Goal: Task Accomplishment & Management: Complete application form

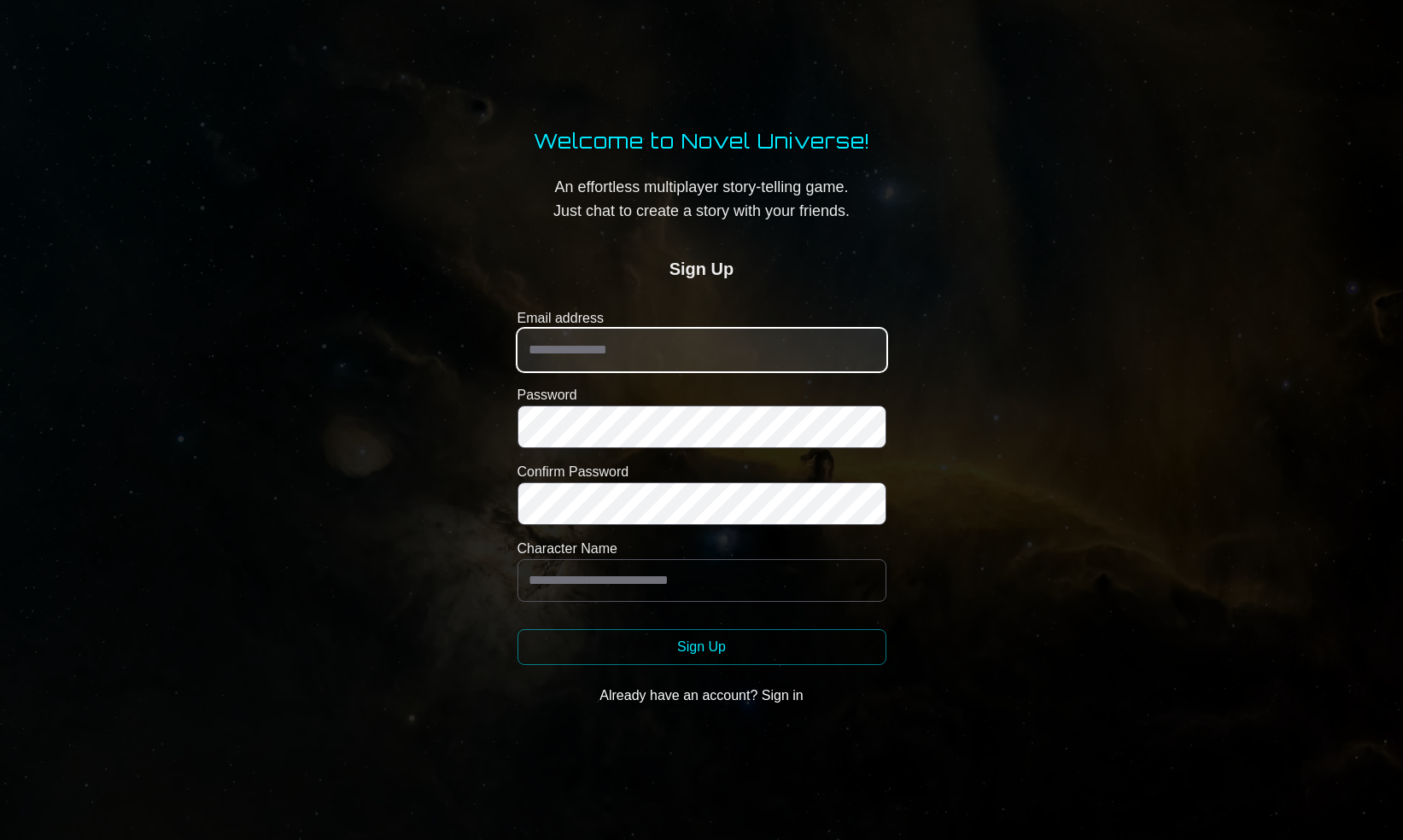
click at [655, 353] on input "Email address" at bounding box center [702, 350] width 369 height 43
type input "**********"
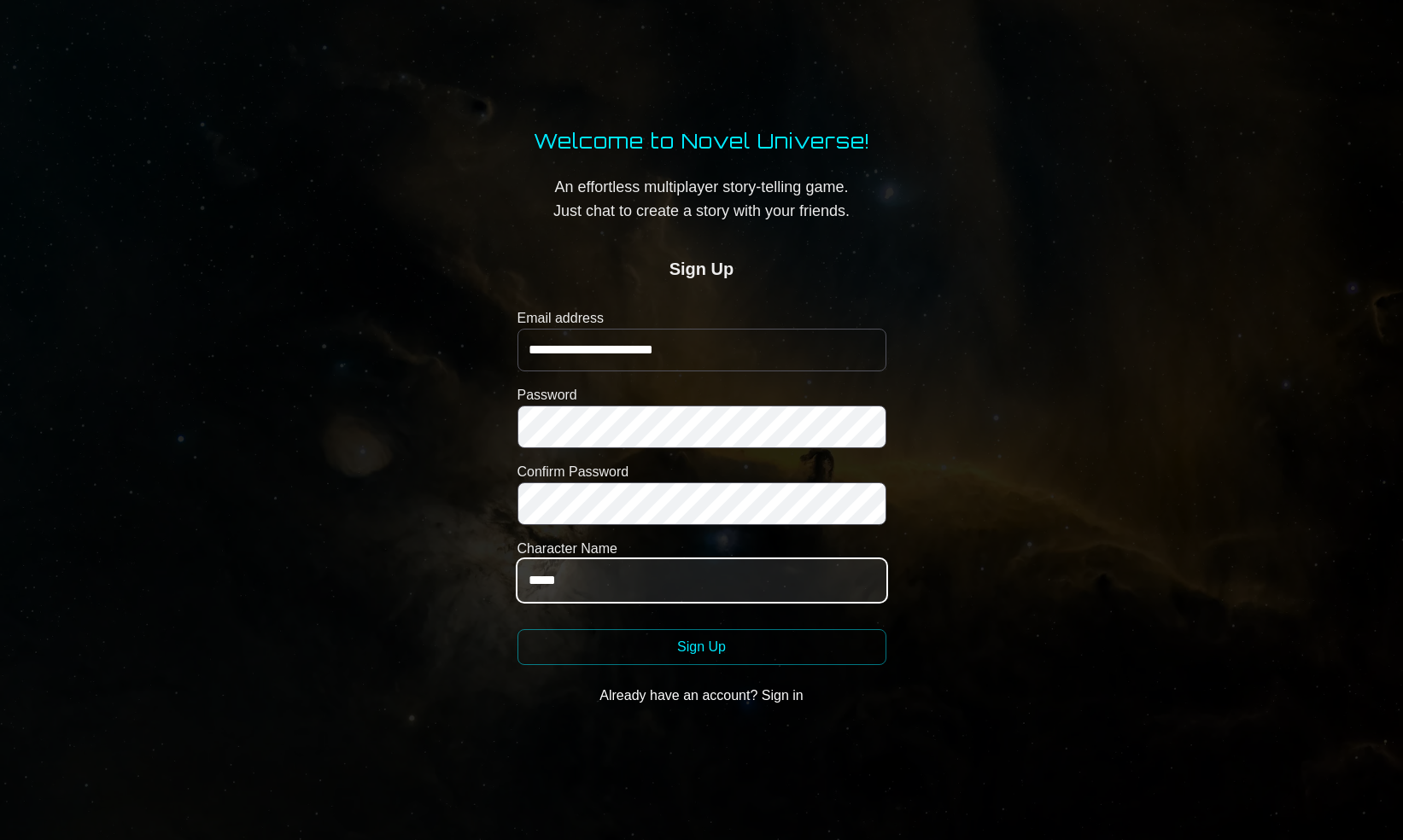
type input "*****"
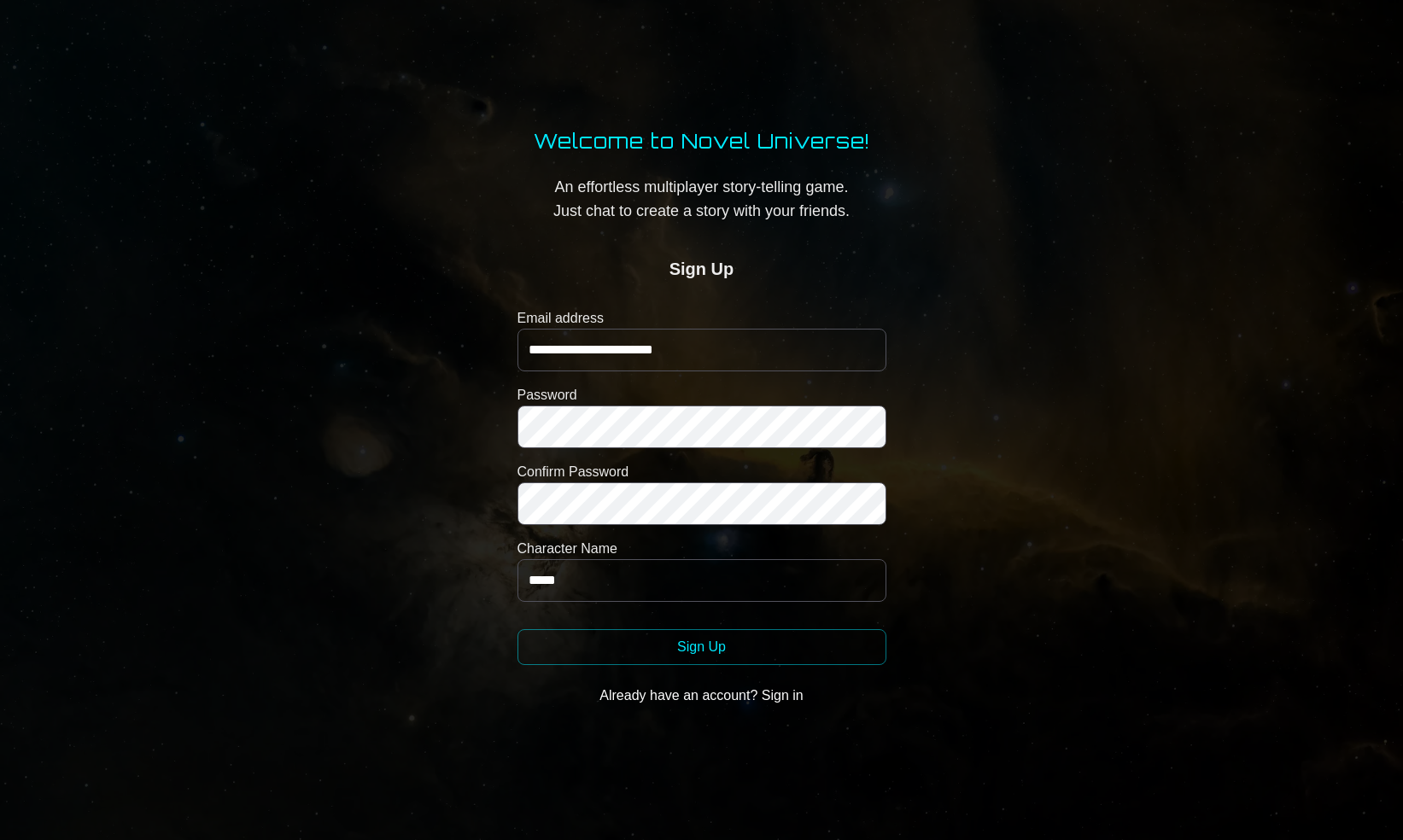
click at [697, 646] on button "Sign Up" at bounding box center [702, 647] width 369 height 36
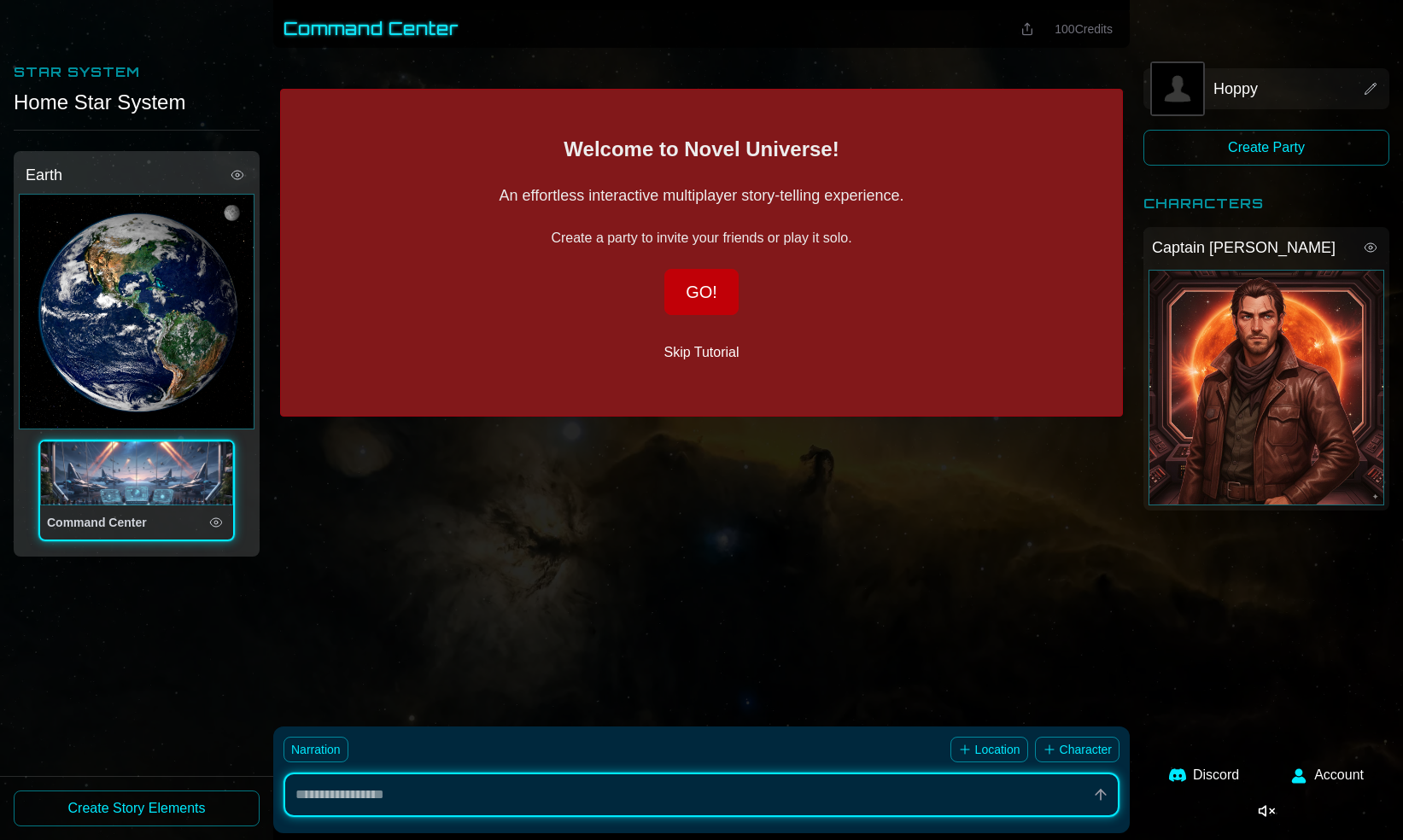
click at [690, 344] on button "Skip Tutorial" at bounding box center [701, 352] width 102 height 34
type textarea "*"
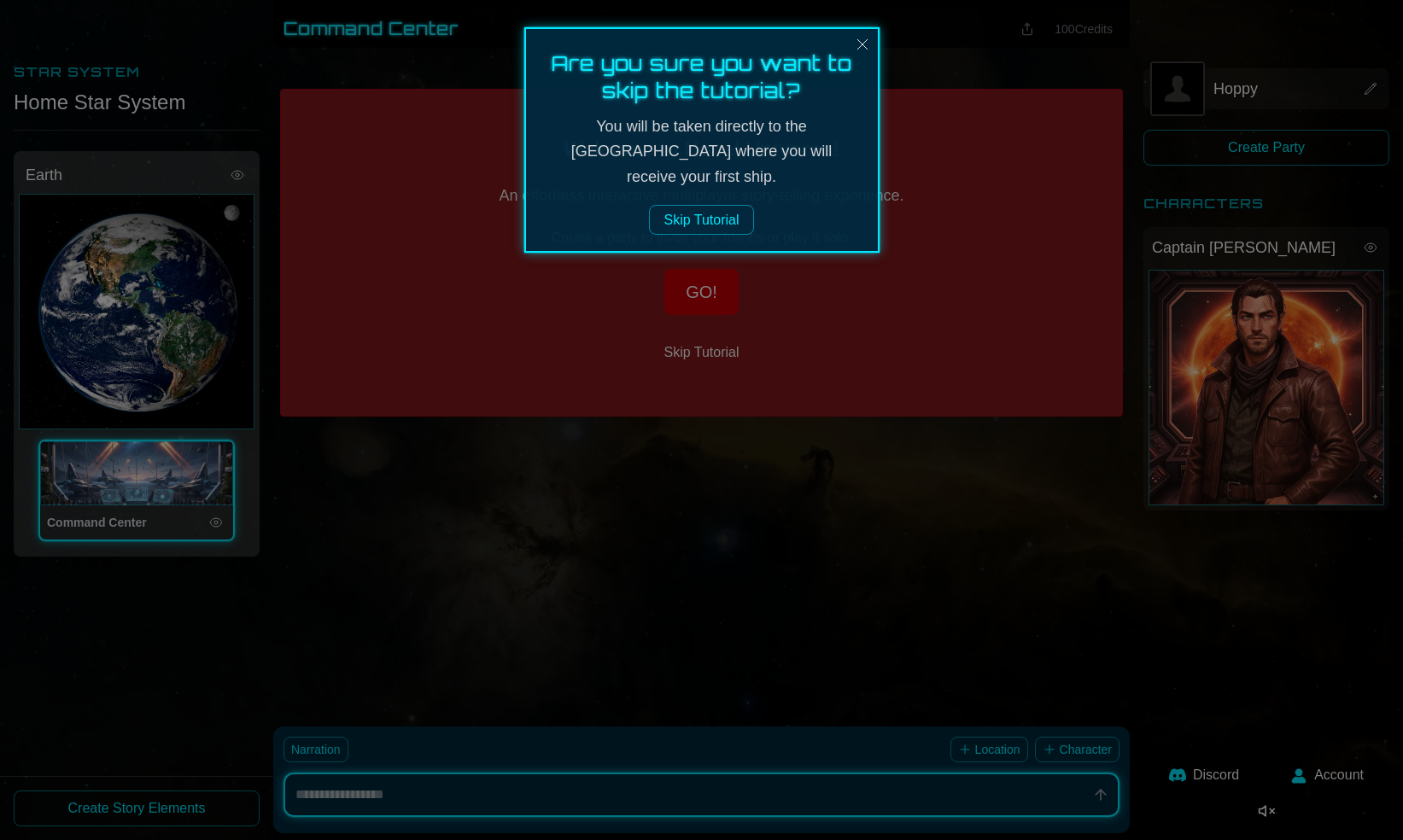
click at [715, 222] on link "Skip Tutorial" at bounding box center [701, 219] width 104 height 30
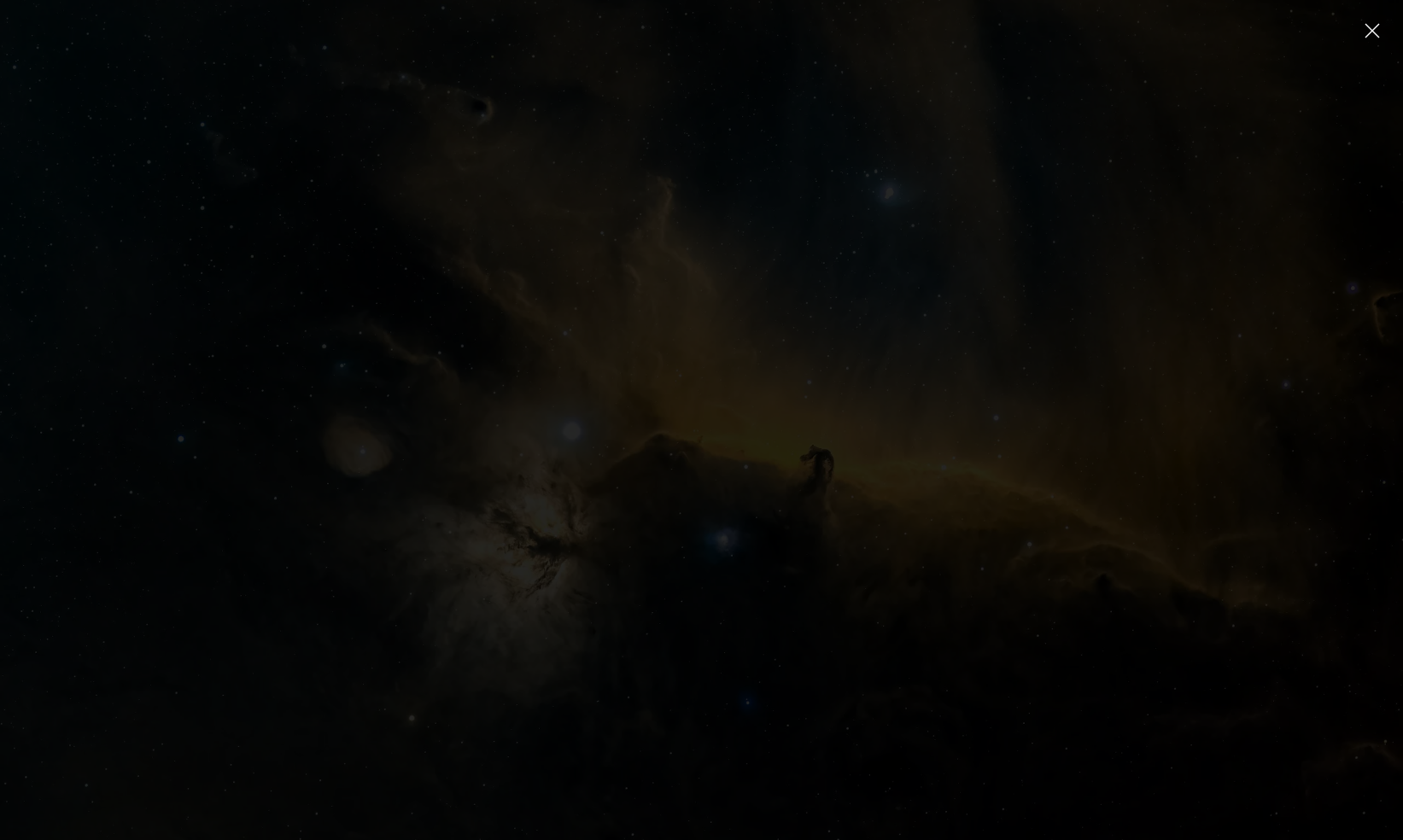
scroll to position [125, 0]
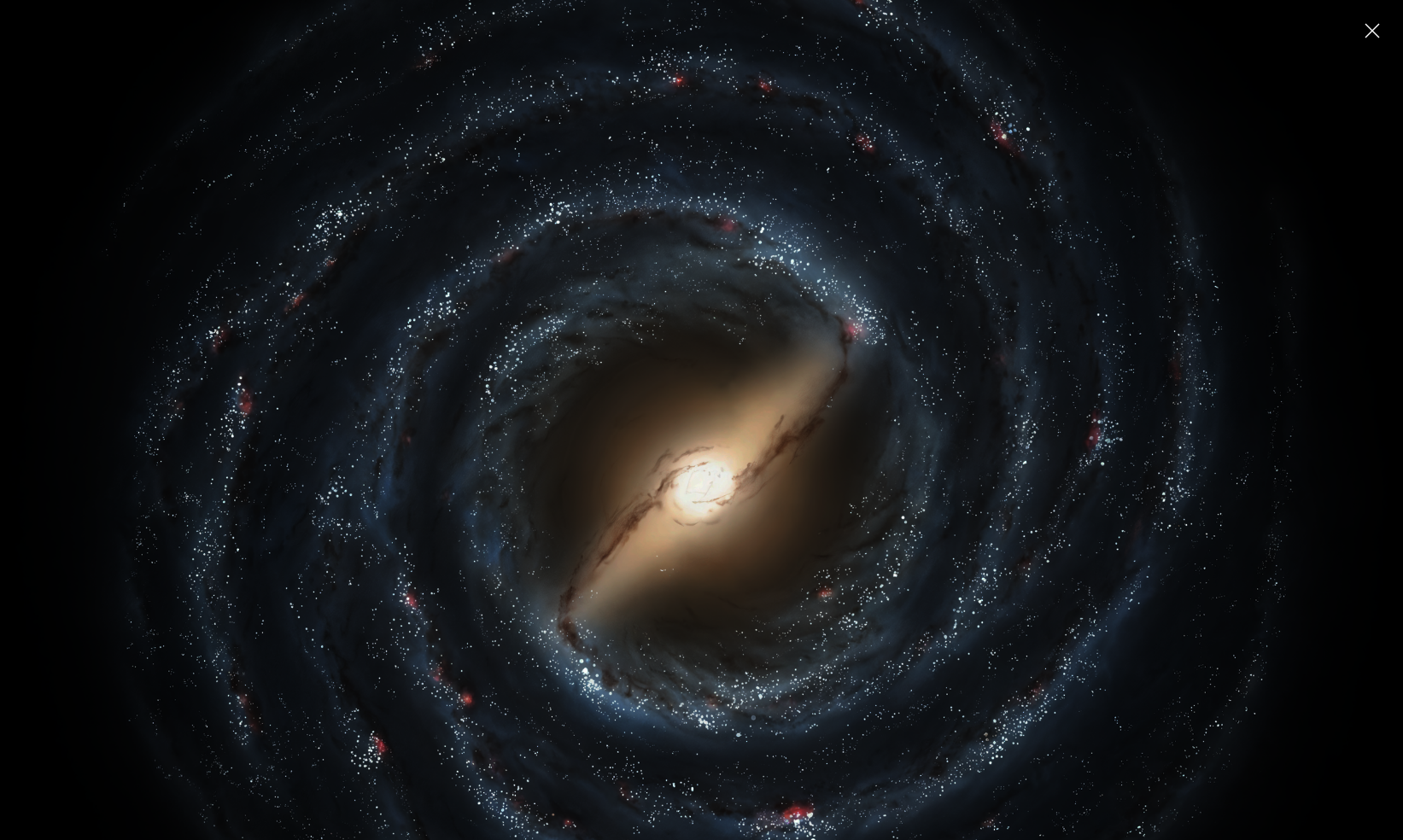
click at [667, 309] on icon at bounding box center [702, 486] width 1403 height 1223
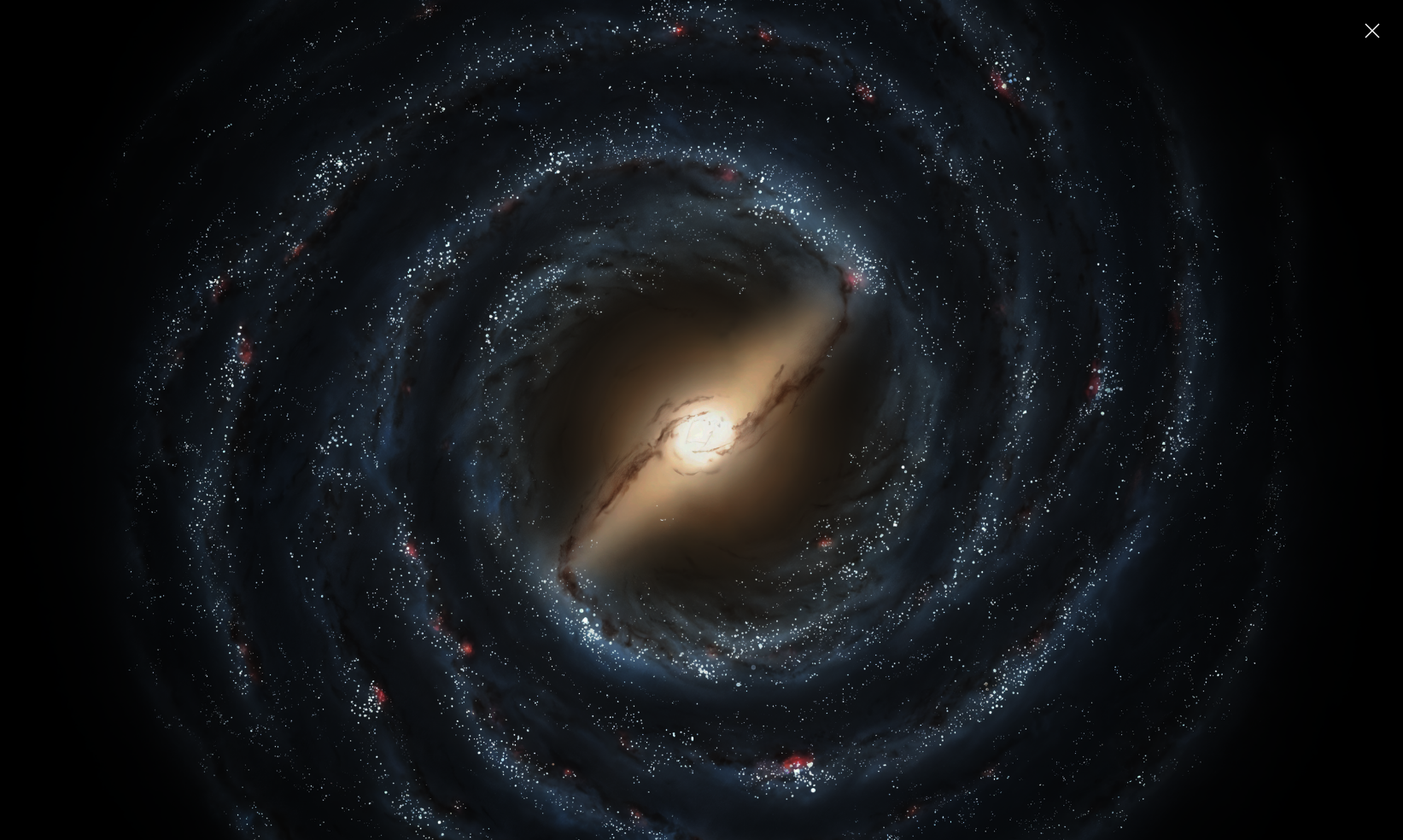
scroll to position [177, 0]
click at [703, 490] on icon at bounding box center [702, 434] width 1403 height 1223
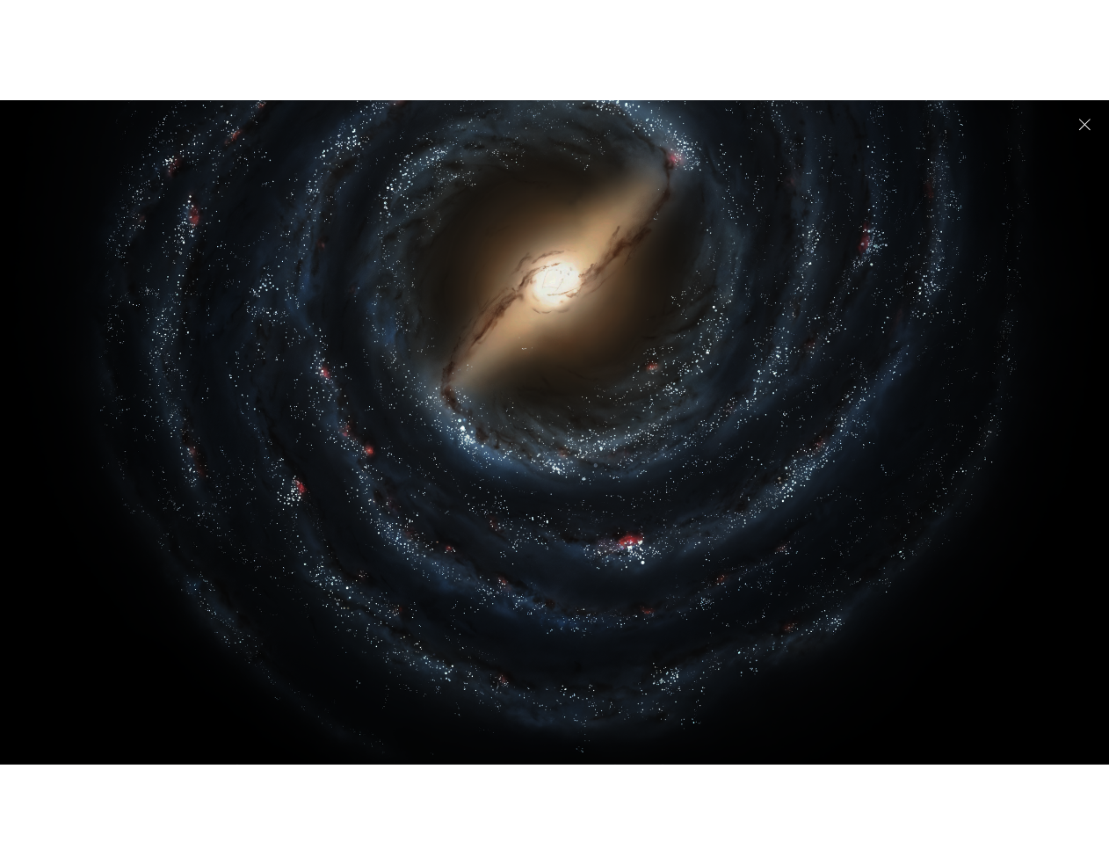
scroll to position [0, 0]
